Goal: Entertainment & Leisure: Consume media (video, audio)

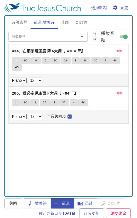
select select "1"
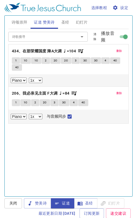
select select "1"
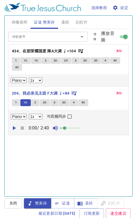
select select "1"
